Goal: Communication & Community: Ask a question

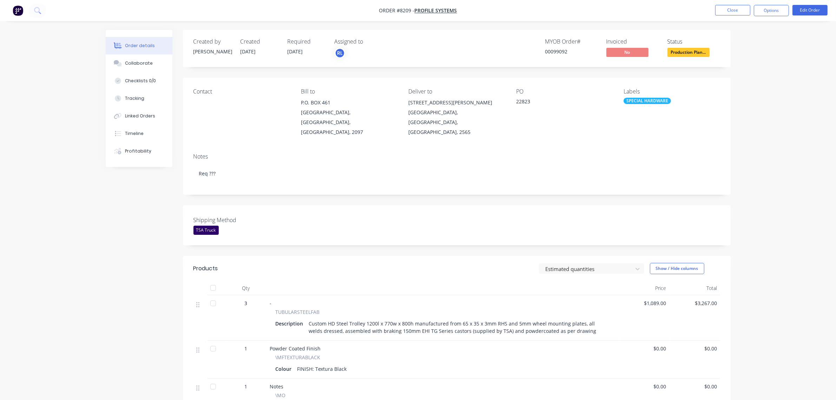
scroll to position [44, 0]
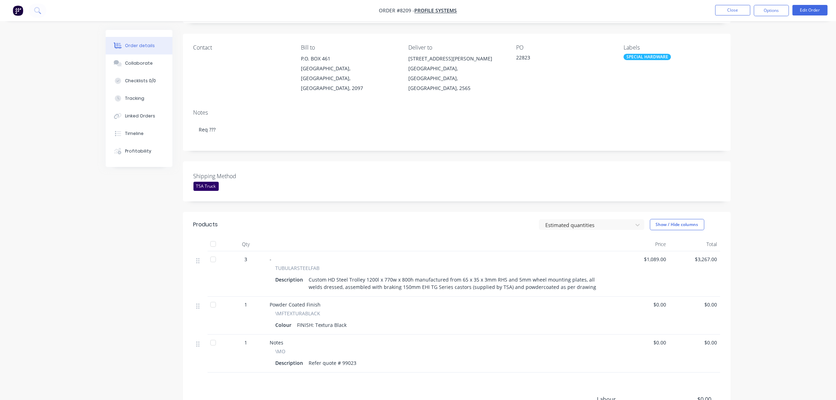
click at [402, 278] on div "Custom HD Steel Trolley 1200l x 770w x 800h manufactured from 65 x 35 x 3mm RHS…" at bounding box center [458, 283] width 304 height 18
drag, startPoint x: 412, startPoint y: 276, endPoint x: 433, endPoint y: 276, distance: 21.4
click at [433, 276] on div "Custom HD Steel Trolley 1200l x 770w x 800h manufactured from 65 x 35 x 3mm RHS…" at bounding box center [458, 283] width 304 height 18
click at [463, 277] on div "Custom HD Steel Trolley 1200l x 770w x 800h manufactured from 65 x 35 x 3mm RHS…" at bounding box center [458, 283] width 304 height 18
drag, startPoint x: 338, startPoint y: 269, endPoint x: 345, endPoint y: 269, distance: 7.7
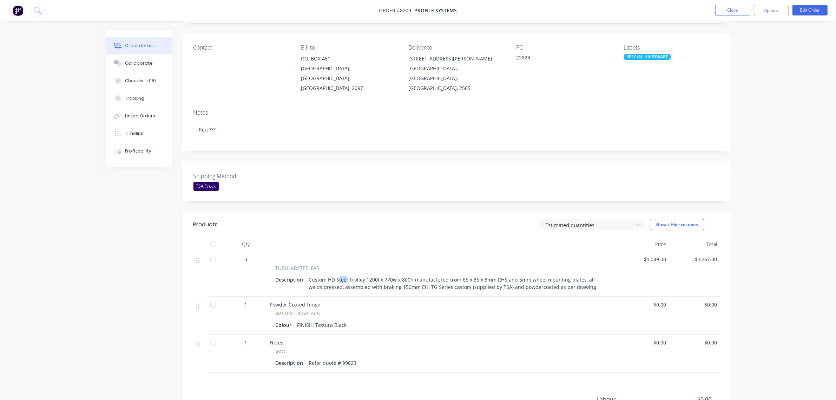
click at [345, 274] on div "Custom HD Steel Trolley 1200l x 770w x 800h manufactured from 65 x 35 x 3mm RHS…" at bounding box center [458, 283] width 304 height 18
click at [339, 274] on div "Custom HD Steel Trolley 1200l x 770w x 800h manufactured from 65 x 35 x 3mm RHS…" at bounding box center [458, 283] width 304 height 18
drag, startPoint x: 328, startPoint y: 269, endPoint x: 411, endPoint y: 267, distance: 82.6
click at [411, 274] on div "Custom HD Steel Trolley 1200l x 770w x 800h manufactured from 65 x 35 x 3mm RHS…" at bounding box center [458, 283] width 304 height 18
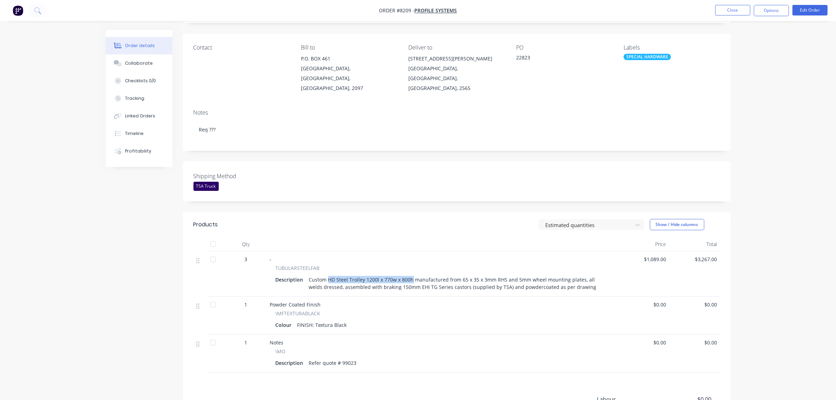
copy div "HD Steel Trolley 1200l x 770w x 800h"
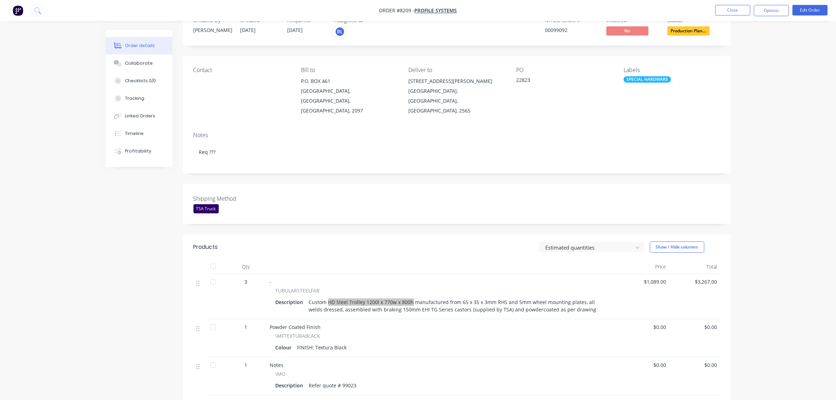
scroll to position [0, 0]
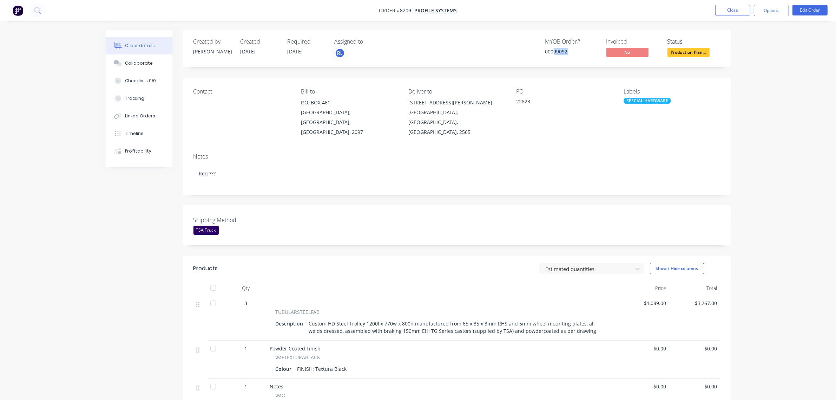
drag, startPoint x: 553, startPoint y: 50, endPoint x: 588, endPoint y: 48, distance: 35.2
click at [588, 48] on div "00099092" at bounding box center [572, 51] width 53 height 7
copy div "99092"
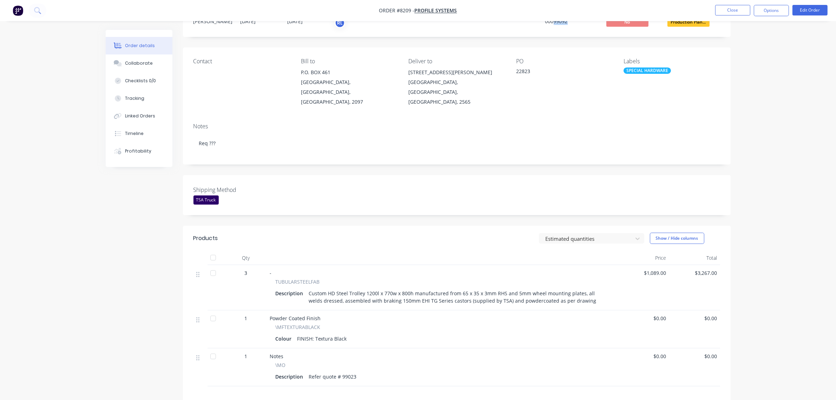
scroll to position [88, 0]
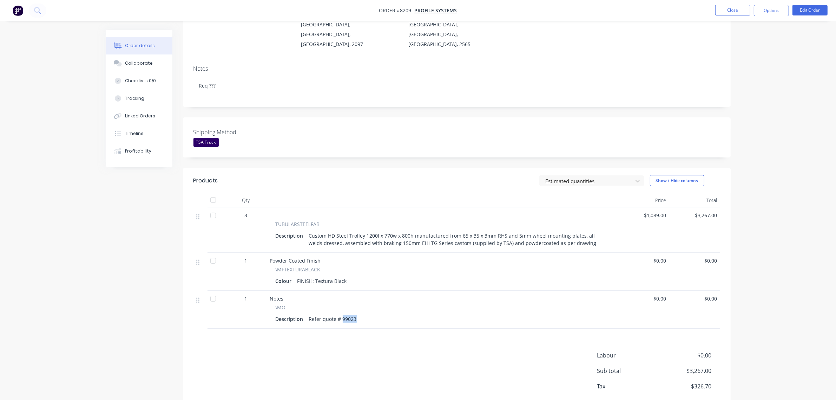
drag, startPoint x: 341, startPoint y: 308, endPoint x: 376, endPoint y: 311, distance: 35.0
click at [376, 314] on div "Description Refer quote # 99023" at bounding box center [443, 319] width 334 height 10
click at [148, 66] on div "Collaborate" at bounding box center [139, 63] width 28 height 6
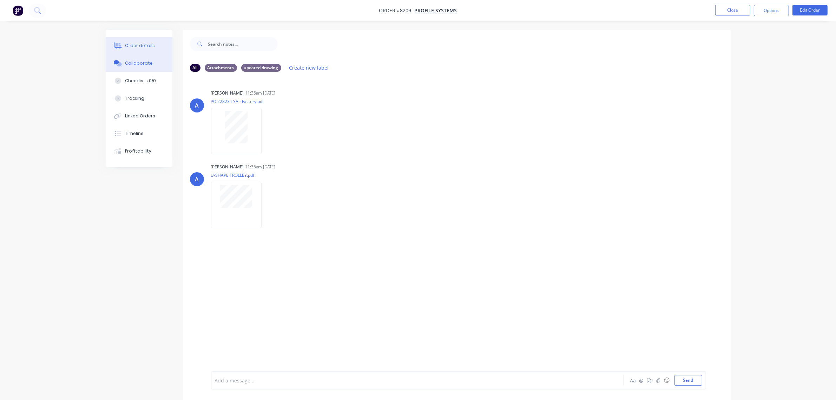
click at [139, 46] on div "Order details" at bounding box center [140, 46] width 30 height 6
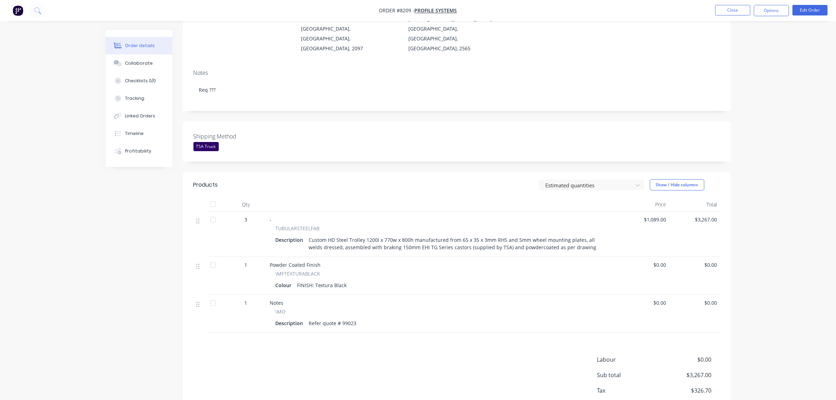
scroll to position [88, 0]
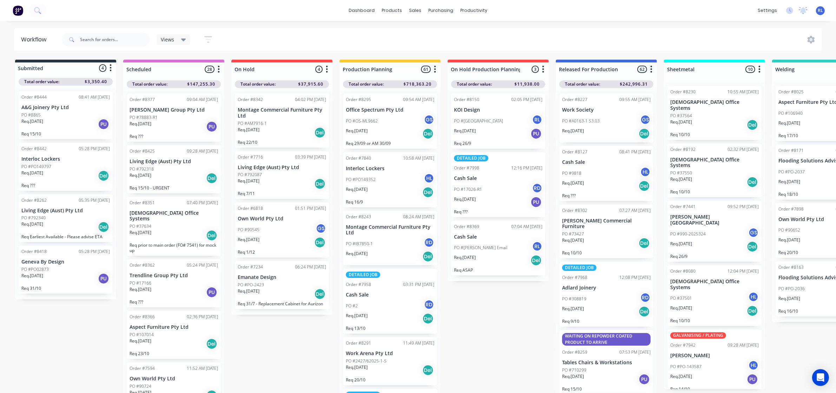
click at [183, 40] on icon at bounding box center [183, 40] width 5 height 3
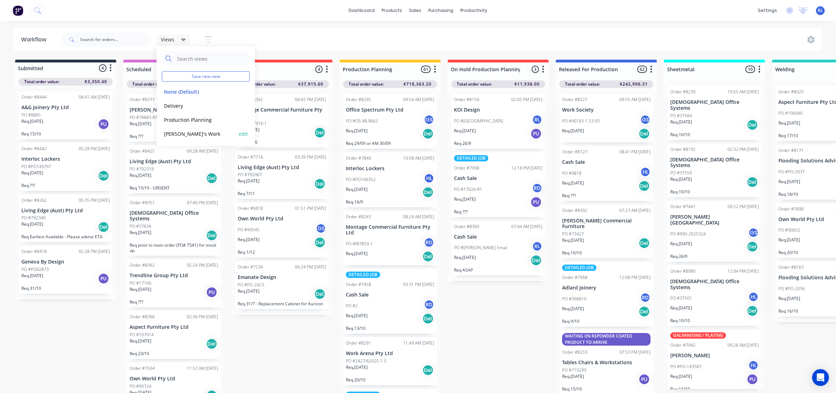
click at [183, 133] on button "Ray's Work" at bounding box center [199, 134] width 75 height 8
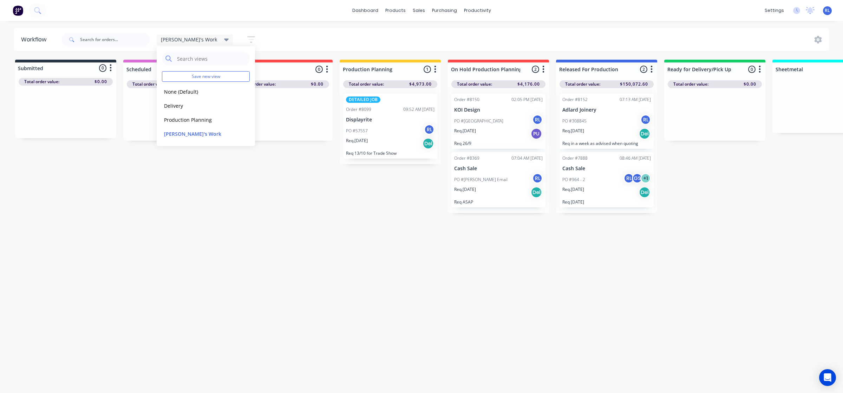
click at [447, 267] on div "Workflow Ray's Work Save new view None (Default) edit Delivery edit Production …" at bounding box center [421, 203] width 843 height 351
click at [224, 39] on icon at bounding box center [226, 40] width 5 height 3
click at [231, 189] on div "Submitted 0 Status colour #273444 hex #273444 Save Cancel Summaries Total order…" at bounding box center [682, 137] width 1375 height 154
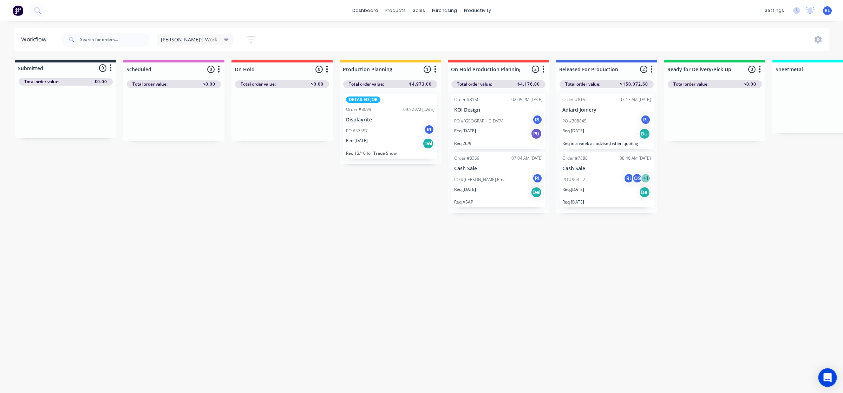
click at [825, 378] on icon "Open Intercom Messenger" at bounding box center [827, 377] width 8 height 9
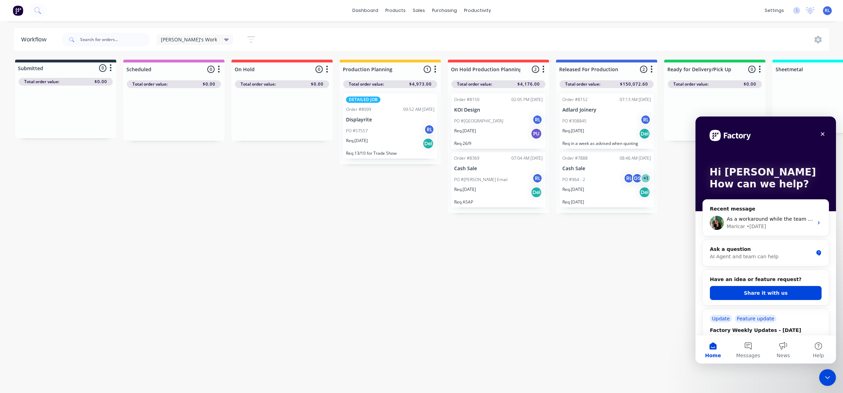
click at [651, 344] on div "Workflow Ray's Work Save new view None (Default) edit Delivery edit Production …" at bounding box center [421, 203] width 843 height 351
click at [605, 318] on div "Workflow Ray's Work Save new view None (Default) edit Delivery edit Production …" at bounding box center [421, 203] width 843 height 351
click at [612, 305] on div "Workflow Ray's Work Save new view None (Default) edit Delivery edit Production …" at bounding box center [421, 203] width 843 height 351
drag, startPoint x: 610, startPoint y: 304, endPoint x: 608, endPoint y: 308, distance: 4.1
click at [608, 308] on div "Workflow Ray's Work Save new view None (Default) edit Delivery edit Production …" at bounding box center [421, 203] width 843 height 351
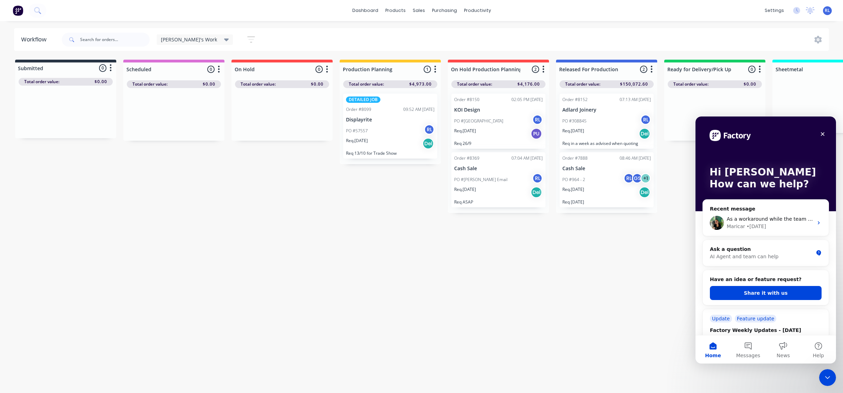
click at [484, 245] on div "Workflow Ray's Work Save new view None (Default) edit Delivery edit Production …" at bounding box center [421, 203] width 843 height 351
click at [825, 378] on icon "Close Intercom Messenger" at bounding box center [826, 377] width 8 height 8
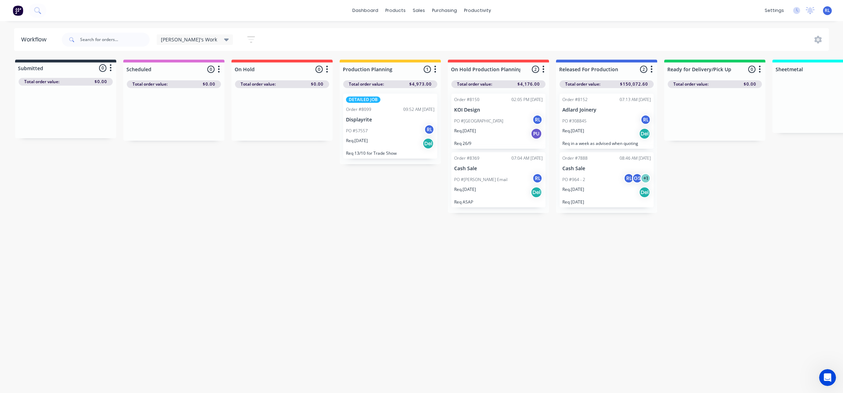
click at [224, 39] on icon at bounding box center [226, 40] width 5 height 3
click at [187, 90] on button "None (Default)" at bounding box center [199, 92] width 75 height 8
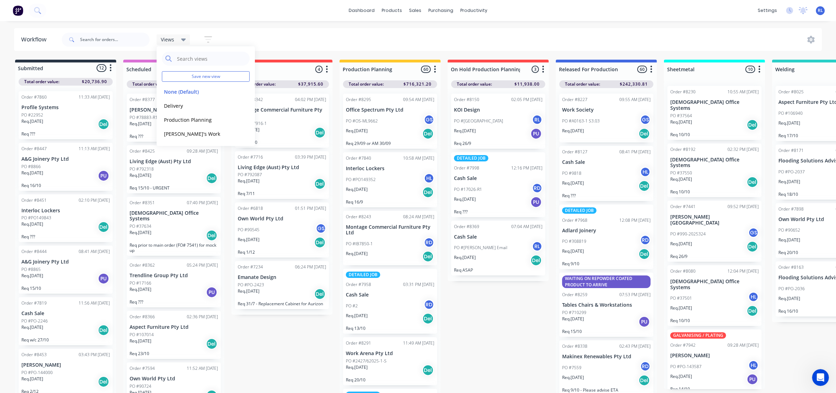
click at [496, 307] on div "Submitted 12 Status colour #273444 hex #273444 Save Cancel Summaries Total orde…" at bounding box center [682, 229] width 1375 height 338
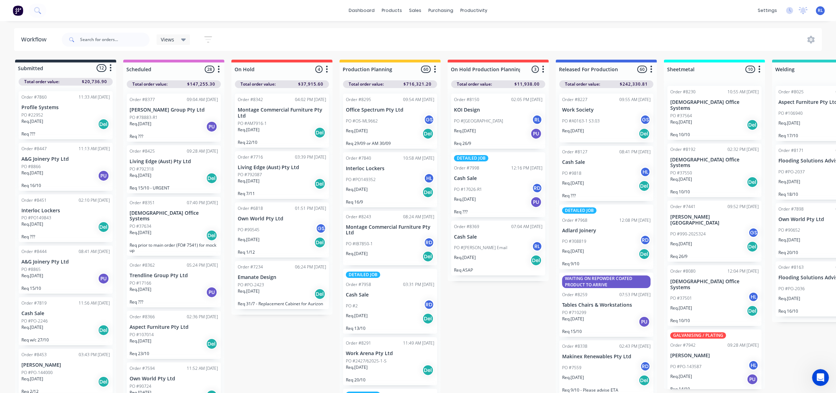
drag, startPoint x: 441, startPoint y: 99, endPoint x: 440, endPoint y: 112, distance: 12.3
click at [440, 112] on div "Submitted 12 Status colour #273444 hex #273444 Save Cancel Summaries Total orde…" at bounding box center [682, 229] width 1375 height 338
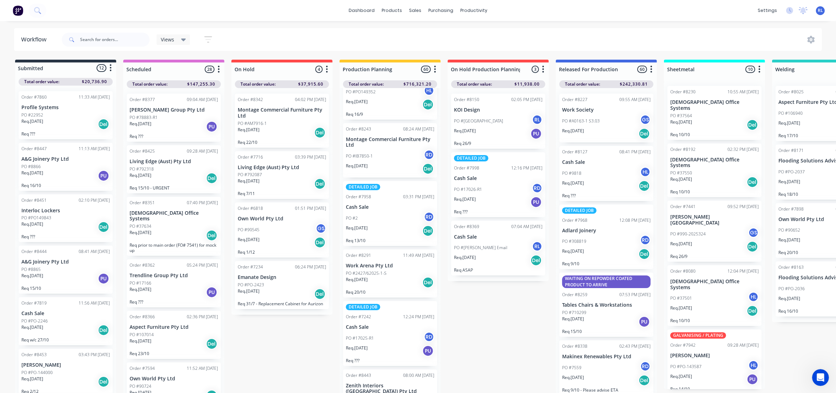
scroll to position [176, 0]
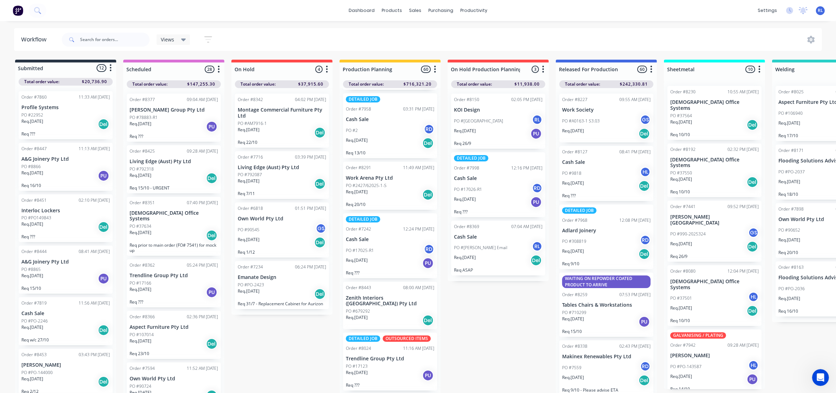
click at [487, 303] on div "Submitted 12 Status colour #273444 hex #273444 Save Cancel Summaries Total orde…" at bounding box center [682, 229] width 1375 height 338
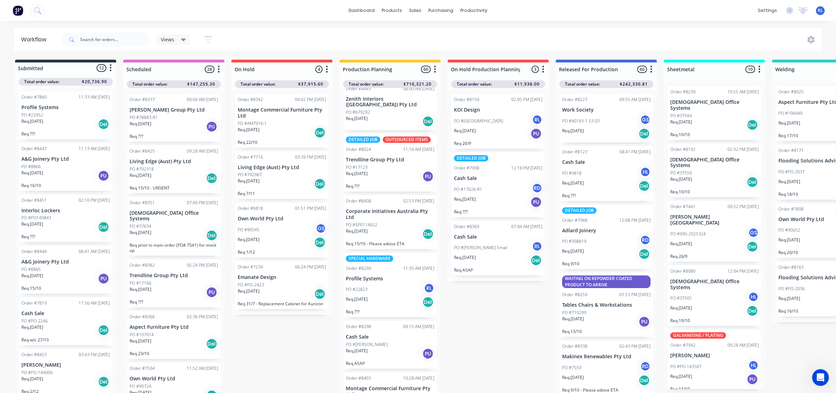
scroll to position [395, 0]
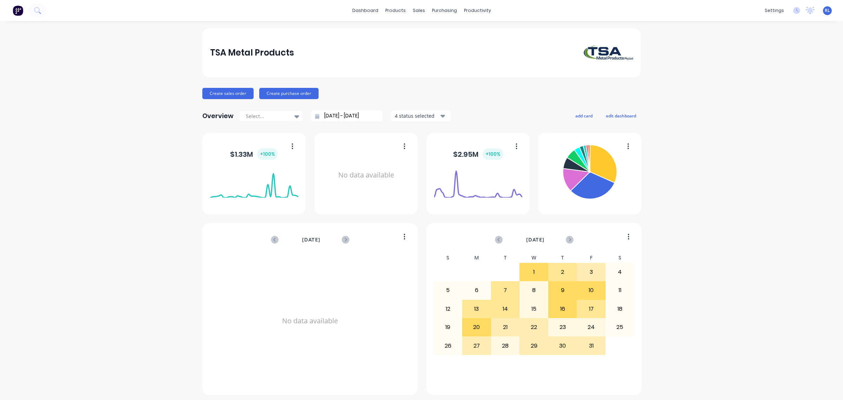
drag, startPoint x: 0, startPoint y: 0, endPoint x: 185, endPoint y: 169, distance: 250.7
click at [185, 169] on div "TSA Metal Products Create sales order Create purchase order Overview Select... …" at bounding box center [421, 211] width 843 height 367
click at [832, 389] on div "Open Intercom Messenger" at bounding box center [827, 384] width 23 height 23
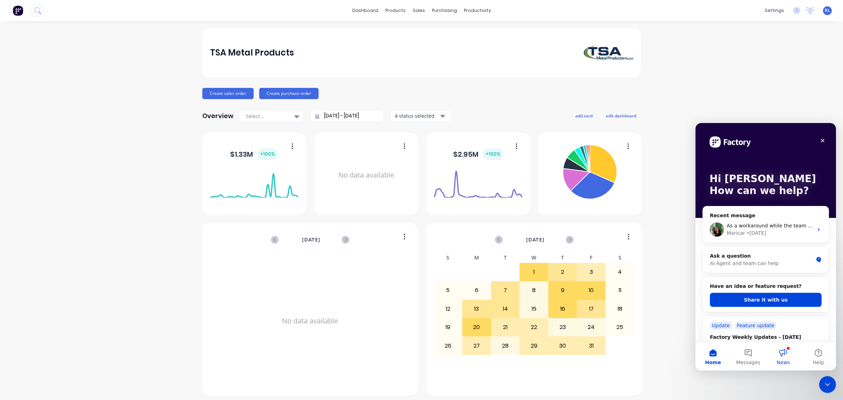
click at [788, 357] on button "News" at bounding box center [783, 356] width 35 height 28
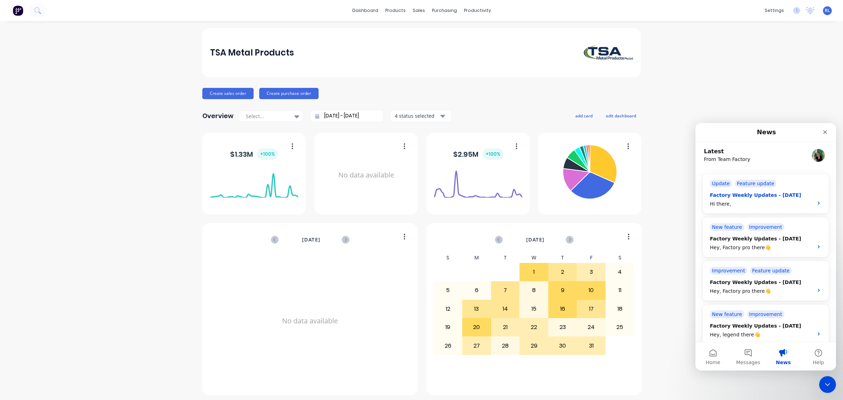
click at [765, 198] on div "Factory Weekly Updates - 10/10/2025" at bounding box center [759, 194] width 99 height 7
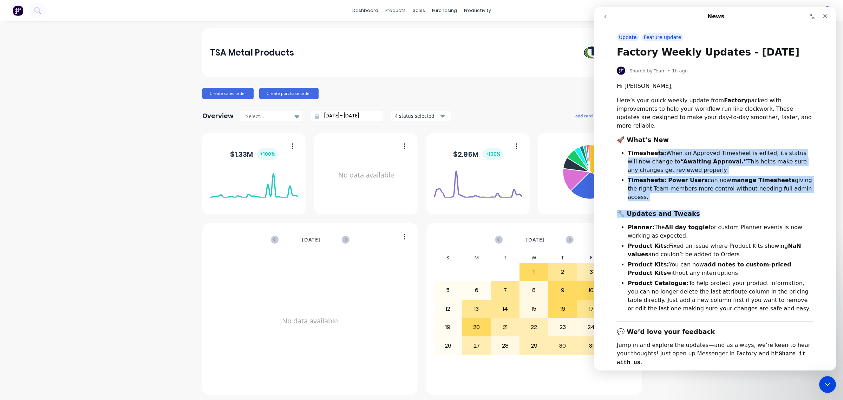
drag, startPoint x: 652, startPoint y: 148, endPoint x: 704, endPoint y: 199, distance: 72.0
click at [704, 199] on div "Hi Ray, Here’s your quick weekly update from Factory packed with improvements t…" at bounding box center [715, 285] width 197 height 406
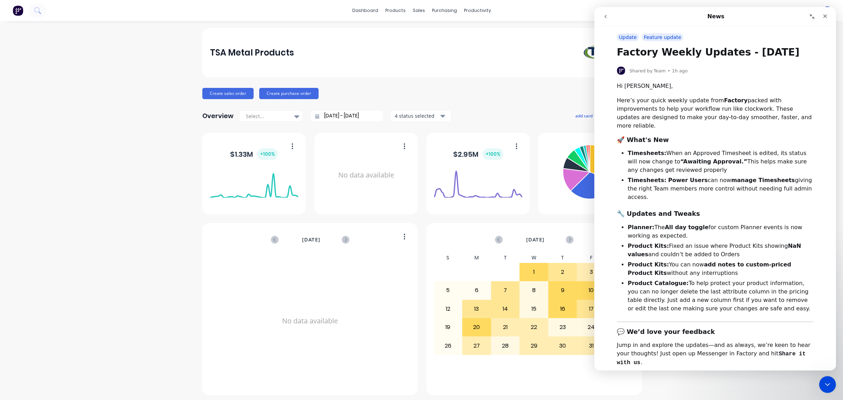
click at [714, 223] on li "Planner: The All day toggle for custom Planner events is now working as expecte…" at bounding box center [721, 231] width 186 height 17
click at [826, 383] on icon "Close Intercom Messenger" at bounding box center [826, 383] width 5 height 3
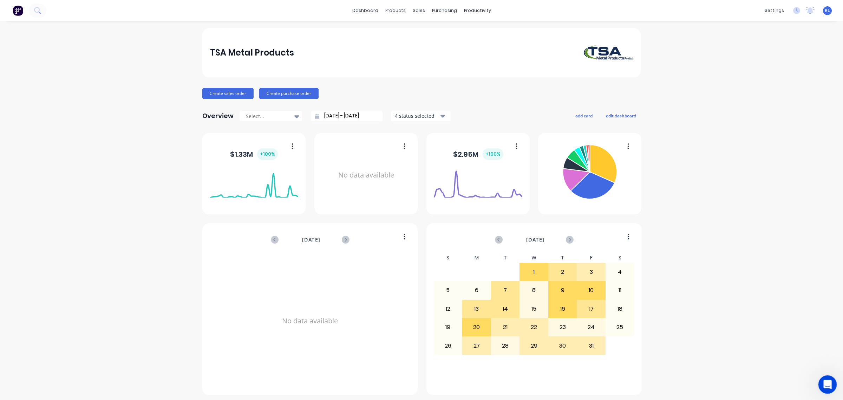
click at [826, 383] on icon "Open Intercom Messenger" at bounding box center [827, 384] width 12 height 12
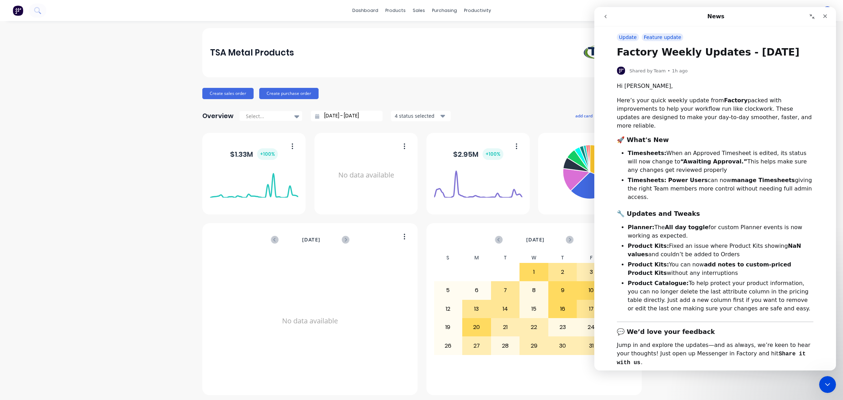
drag, startPoint x: 605, startPoint y: 17, endPoint x: 1202, endPoint y: 29, distance: 597.0
click at [605, 17] on icon "go back" at bounding box center [606, 17] width 6 height 6
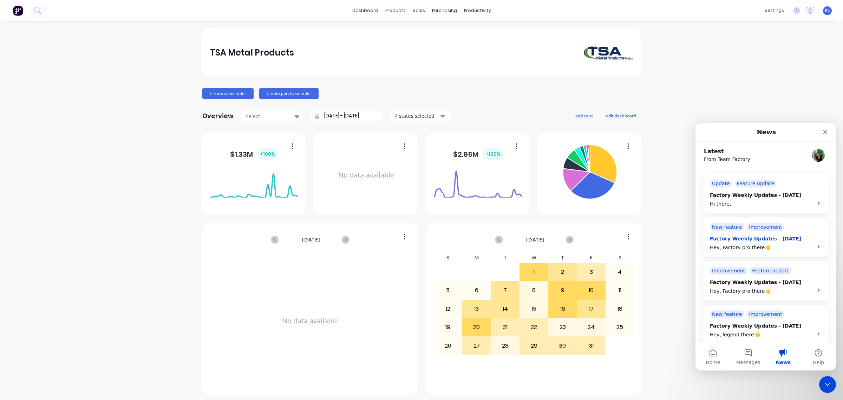
click at [791, 247] on div "Hey, Factory pro there👋" at bounding box center [759, 247] width 99 height 7
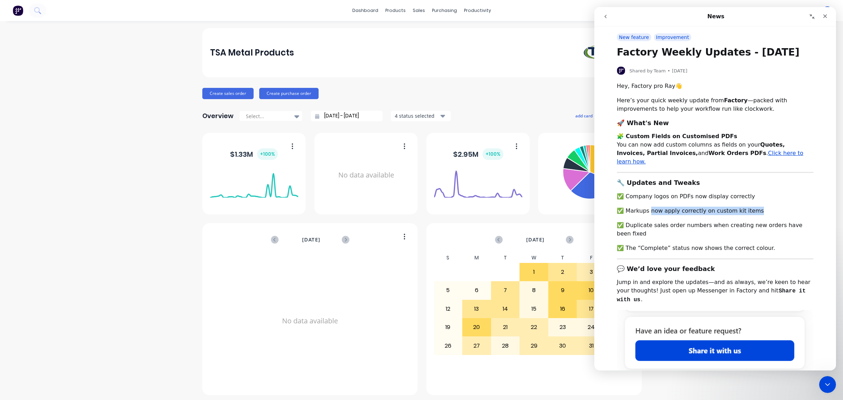
drag, startPoint x: 674, startPoint y: 199, endPoint x: 765, endPoint y: 201, distance: 91.0
click at [765, 207] on div "✅ Markups now apply correctly on custom kit items" at bounding box center [715, 211] width 197 height 8
drag, startPoint x: 695, startPoint y: 219, endPoint x: 807, endPoint y: 219, distance: 112.1
click at [807, 221] on div "✅ Duplicate sales order numbers when creating new orders have been fixed" at bounding box center [715, 229] width 197 height 17
click at [794, 244] on div "✅ The “Complete” status now shows the correct colour." at bounding box center [715, 248] width 197 height 8
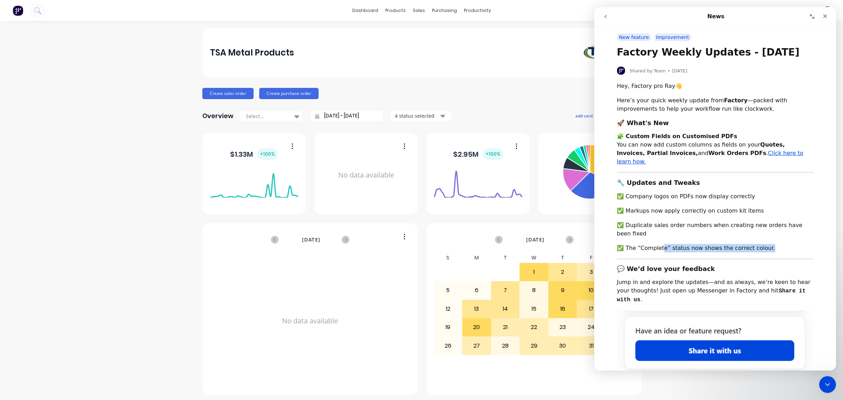
drag, startPoint x: 660, startPoint y: 232, endPoint x: 776, endPoint y: 230, distance: 115.9
click at [776, 244] on div "✅ The “Complete” status now shows the correct colour." at bounding box center [715, 248] width 197 height 8
click at [777, 244] on div "✅ The “Complete” status now shows the correct colour." at bounding box center [715, 248] width 197 height 8
click at [606, 19] on button "go back" at bounding box center [605, 16] width 13 height 13
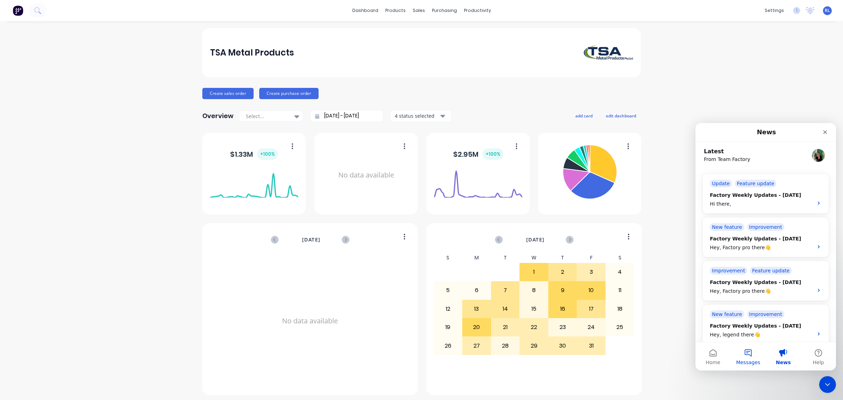
click at [754, 353] on button "Messages" at bounding box center [748, 356] width 35 height 28
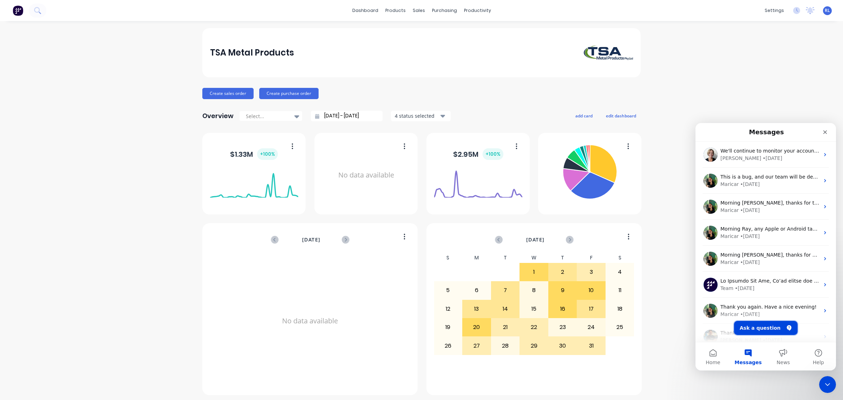
click at [771, 327] on button "Ask a question" at bounding box center [766, 328] width 64 height 14
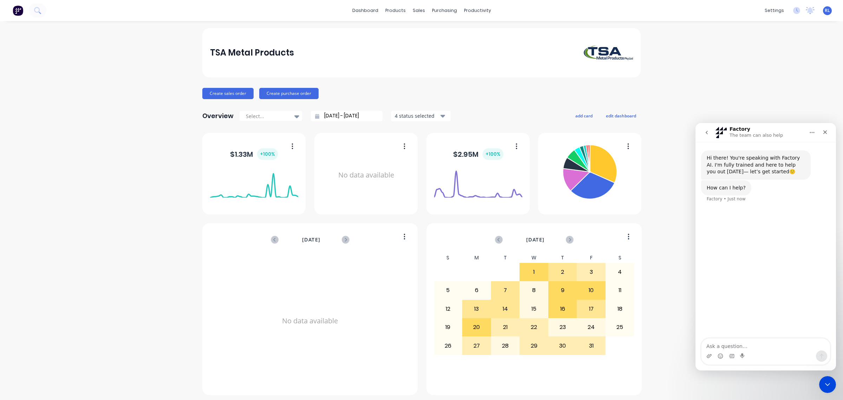
type textarea "T"
type textarea "Nothing major - just an issue with a view in workflow that I have filtered to o…"
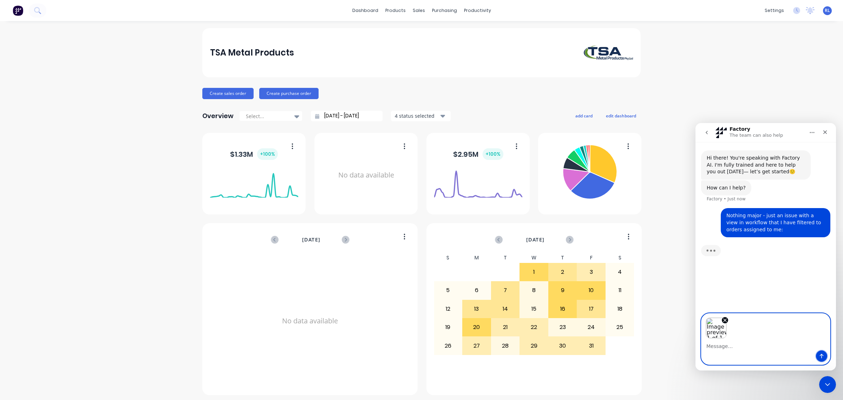
click at [824, 357] on icon "Send a message…" at bounding box center [822, 356] width 6 height 6
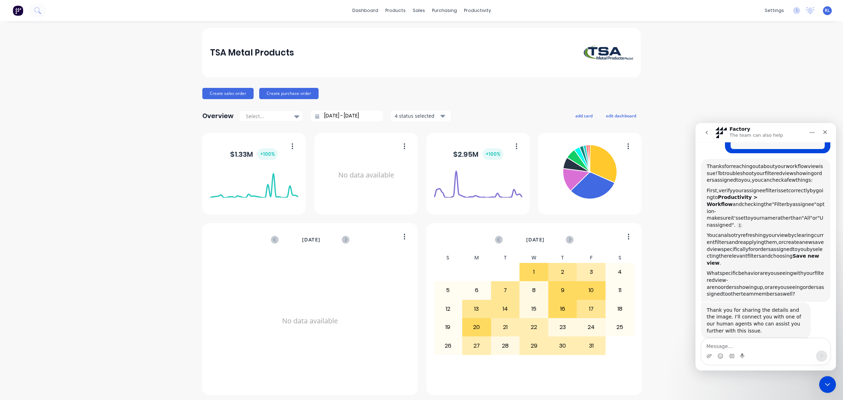
scroll to position [147, 0]
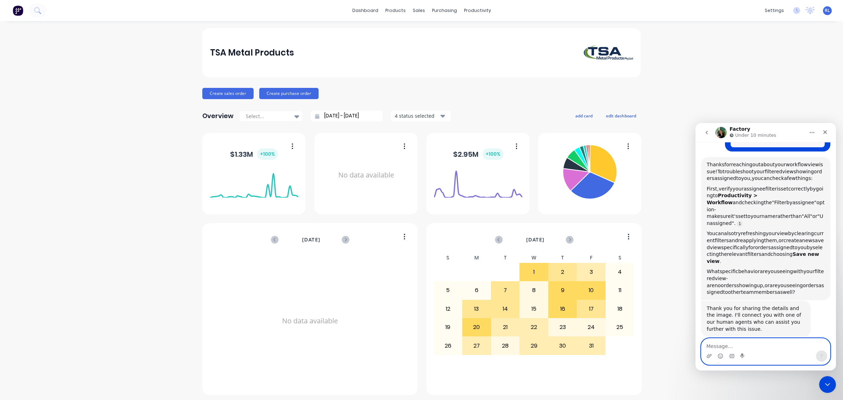
click at [720, 344] on textarea "Message…" at bounding box center [766, 344] width 129 height 12
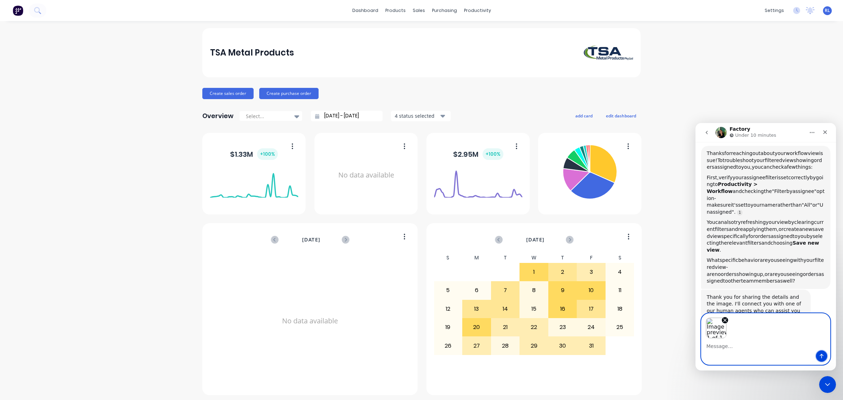
click at [820, 355] on icon "Send a message…" at bounding box center [822, 356] width 6 height 6
click at [733, 344] on textarea "Message…" at bounding box center [766, 344] width 129 height 12
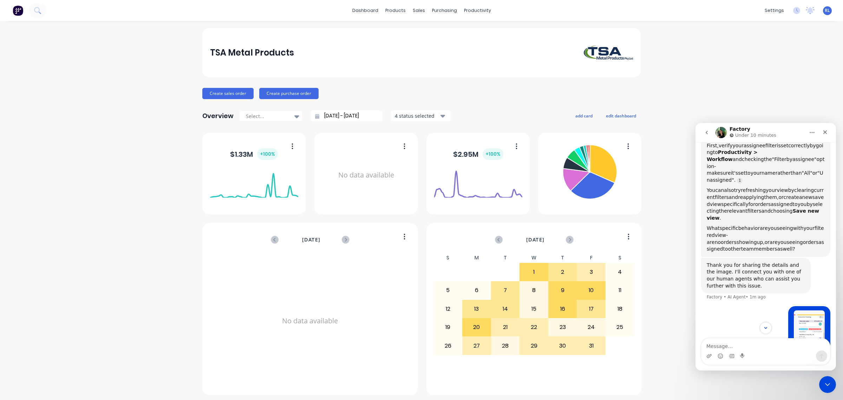
scroll to position [211, 0]
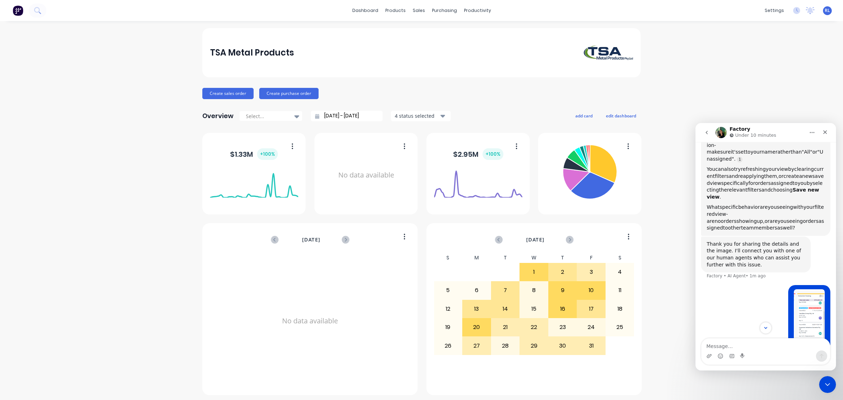
click at [760, 346] on textarea "Message…" at bounding box center [766, 344] width 129 height 12
type textarea "For some reason this one is not showing when the view is filtered."
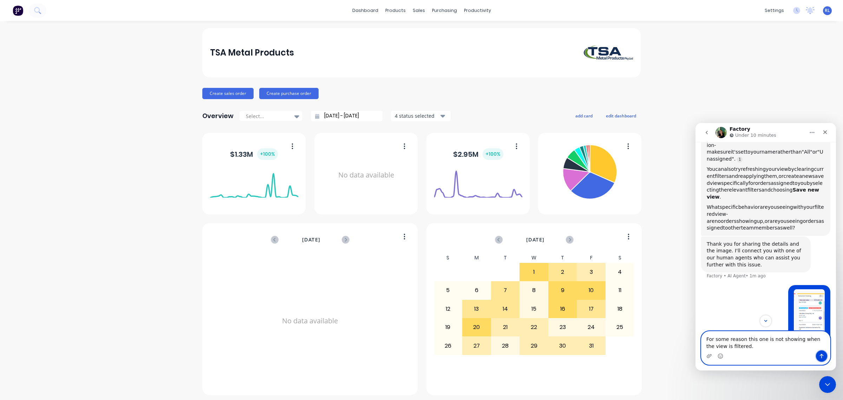
click at [822, 357] on icon "Send a message…" at bounding box center [822, 356] width 6 height 6
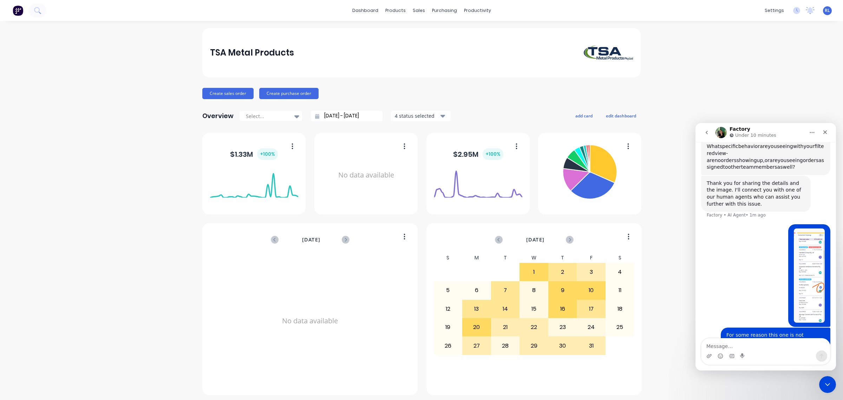
scroll to position [278, 0]
